Goal: Find specific page/section: Find specific page/section

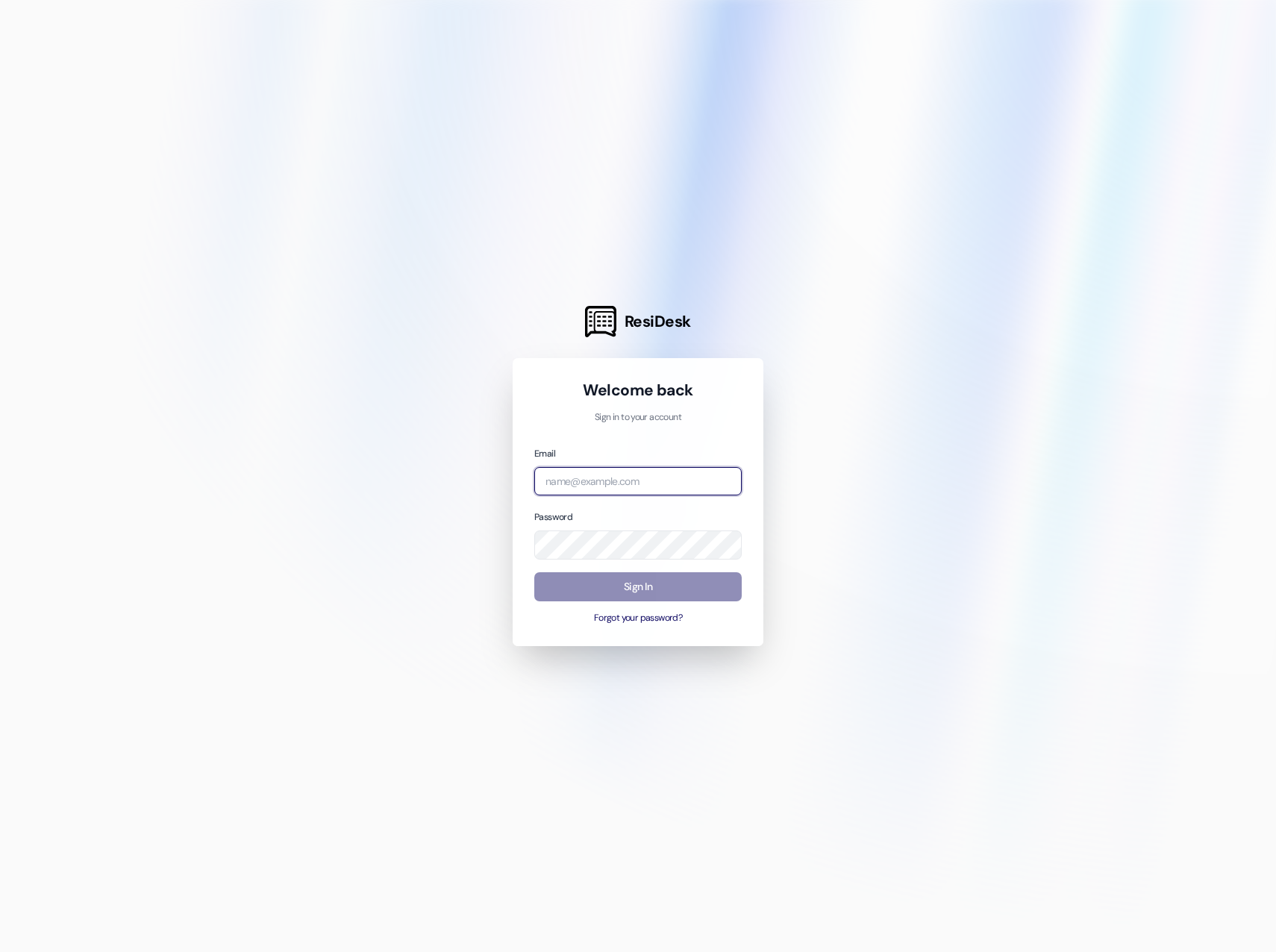
type input "[EMAIL_ADDRESS][DOMAIN_NAME]"
click at [643, 593] on button "Sign In" at bounding box center [638, 586] width 207 height 29
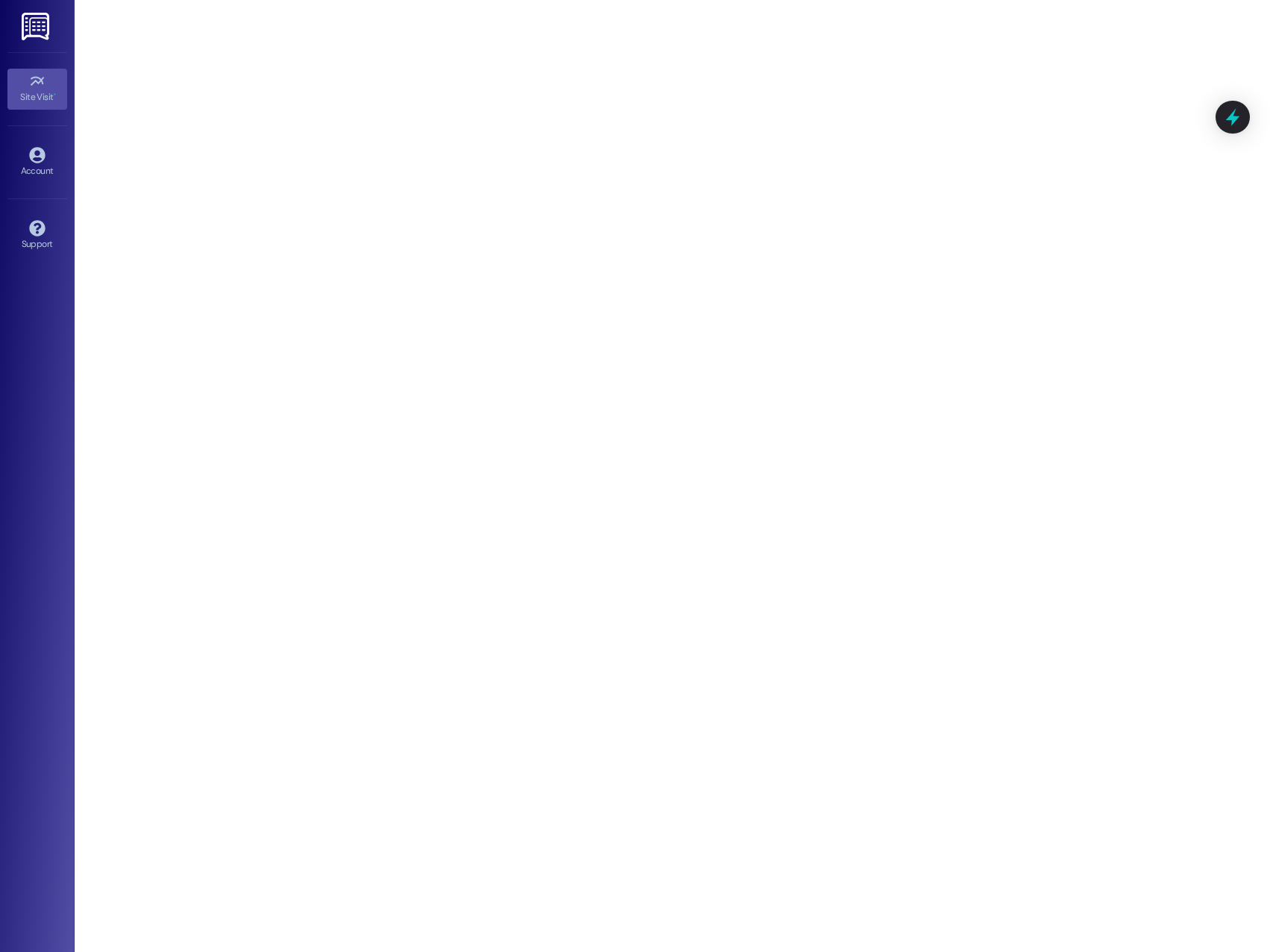
click at [56, 85] on link "Site Visit •" at bounding box center [37, 88] width 60 height 40
click at [1242, 115] on icon at bounding box center [1233, 117] width 25 height 25
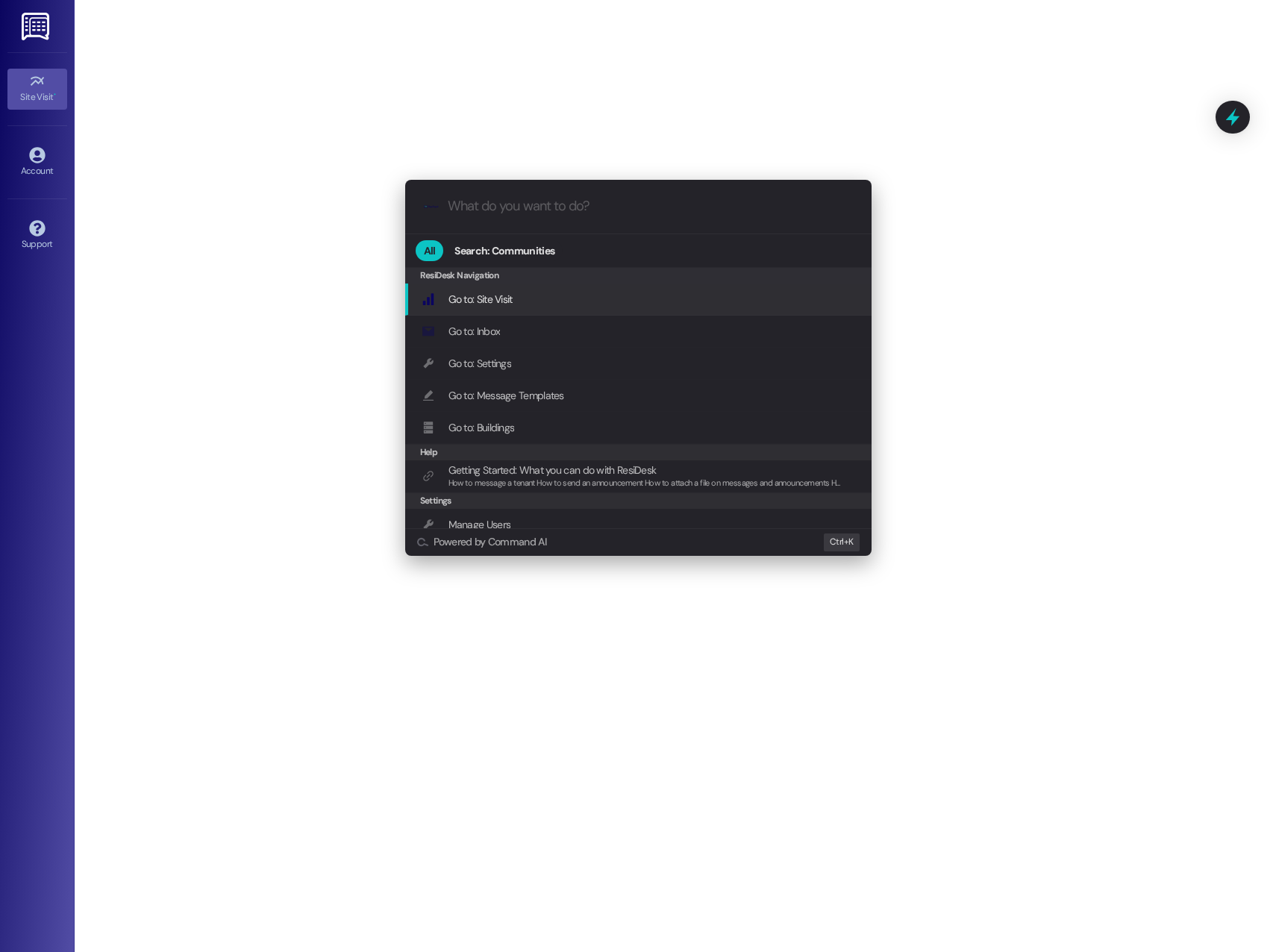
click at [151, 61] on div ".cls-1{fill:#0a055f;}.cls-2{fill:#0cc4c4;} resideskLogoBlueOrange All Search: C…" at bounding box center [638, 476] width 1276 height 952
